Goal: Information Seeking & Learning: Understand process/instructions

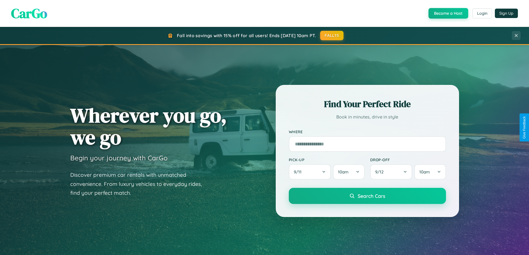
scroll to position [1069, 0]
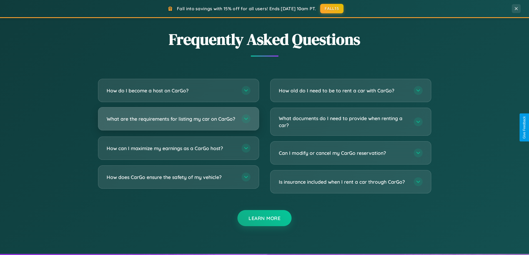
click at [178, 121] on h3 "What are the requirements for listing my car on CarGo?" at bounding box center [171, 119] width 129 height 7
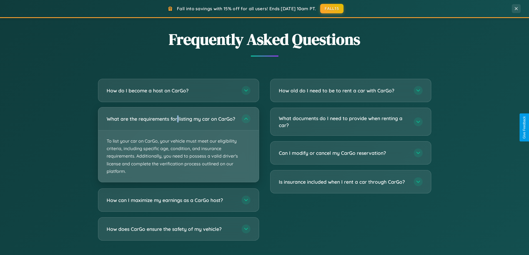
click at [178, 147] on p "To list your car on CarGo, your vehicle must meet our eligibility criteria, inc…" at bounding box center [178, 157] width 161 height 52
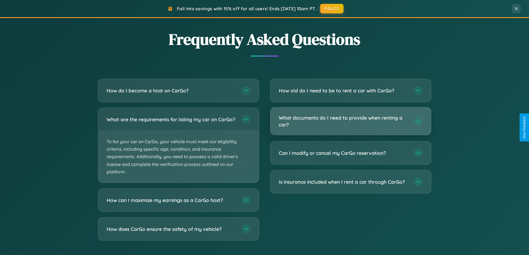
click at [350, 121] on h3 "What documents do I need to provide when renting a car?" at bounding box center [343, 121] width 129 height 14
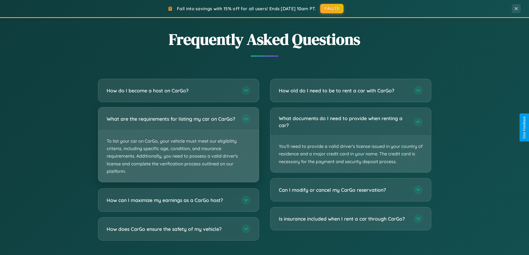
click at [178, 148] on p "To list your car on CarGo, your vehicle must meet our eligibility criteria, inc…" at bounding box center [178, 157] width 161 height 52
click at [178, 147] on p "To list your car on CarGo, your vehicle must meet our eligibility criteria, inc…" at bounding box center [178, 157] width 161 height 52
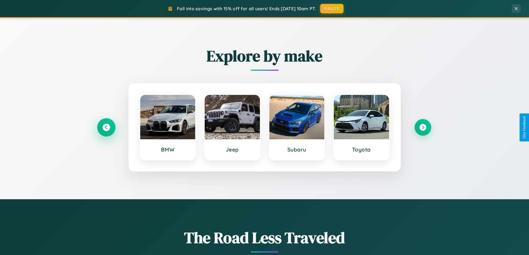
click at [106, 127] on icon at bounding box center [105, 127] width 7 height 7
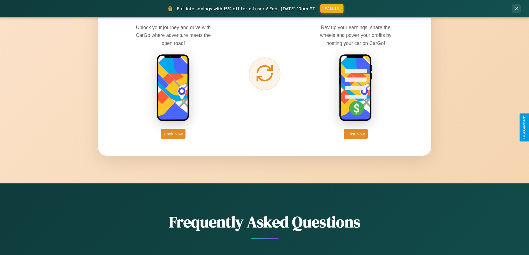
scroll to position [892, 0]
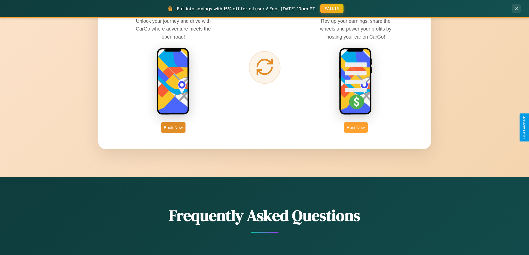
click at [356, 127] on button "Host Now" at bounding box center [356, 127] width 24 height 10
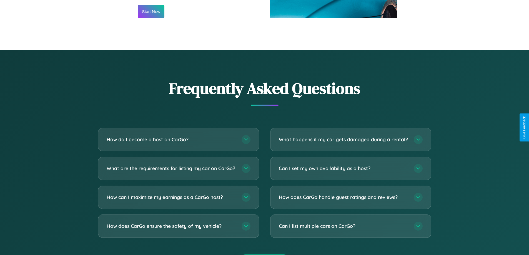
scroll to position [751, 0]
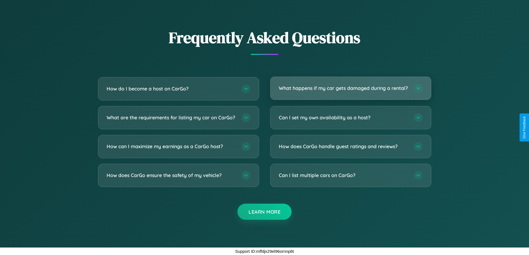
click at [350, 86] on h3 "What happens if my car gets damaged during a rental?" at bounding box center [343, 88] width 129 height 7
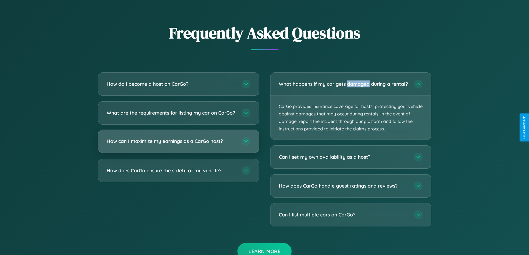
click at [178, 145] on h3 "How can I maximize my earnings as a CarGo host?" at bounding box center [171, 141] width 129 height 7
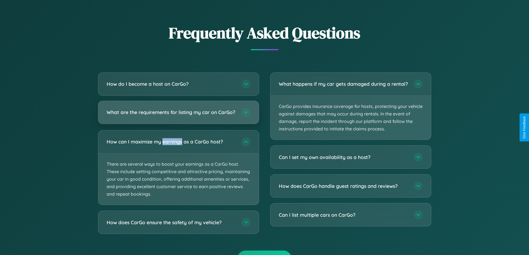
click at [178, 115] on h3 "What are the requirements for listing my car on CarGo?" at bounding box center [171, 112] width 129 height 7
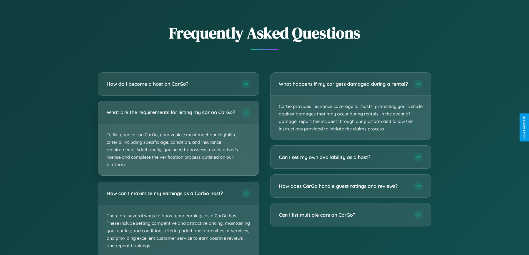
click at [178, 141] on p "To list your car on CarGo, your vehicle must meet our eligibility criteria, inc…" at bounding box center [178, 150] width 161 height 52
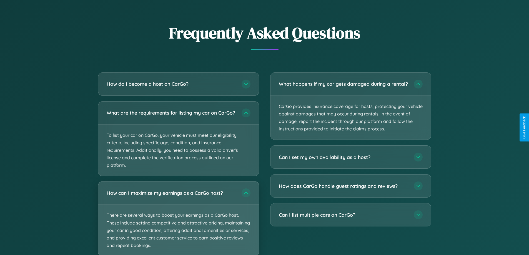
click at [178, 221] on p "There are several ways to boost your earnings as a CarGo host. These include se…" at bounding box center [178, 231] width 161 height 52
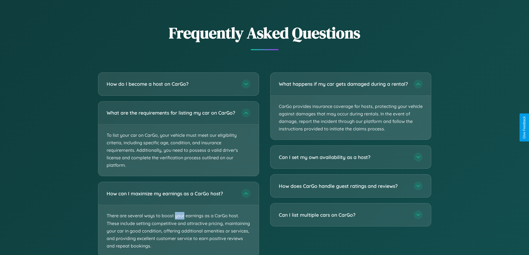
scroll to position [786, 0]
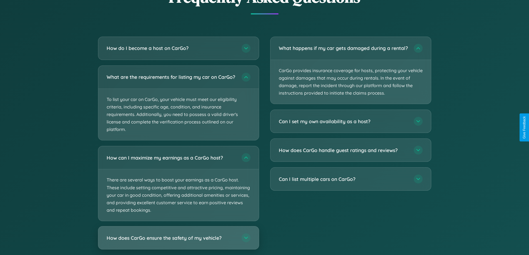
click at [178, 242] on h3 "How does CarGo ensure the safety of my vehicle?" at bounding box center [171, 238] width 129 height 7
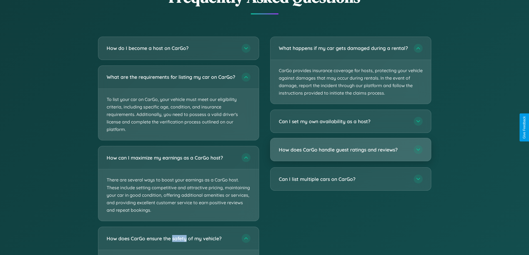
click at [350, 153] on h3 "How does CarGo handle guest ratings and reviews?" at bounding box center [343, 149] width 129 height 7
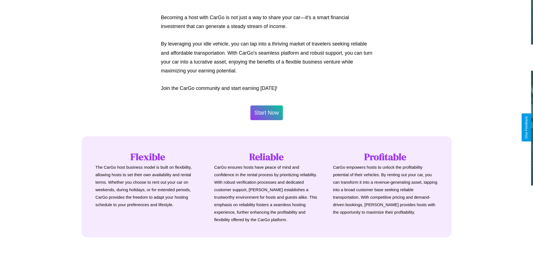
scroll to position [268, 0]
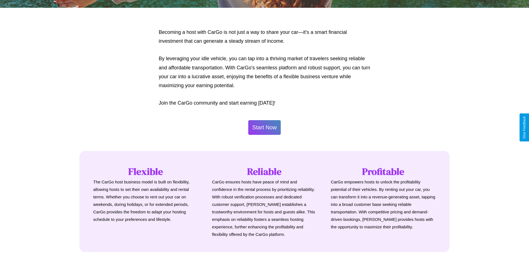
click at [264, 127] on button "Start Now" at bounding box center [264, 127] width 33 height 15
